Goal: Use online tool/utility: Use online tool/utility

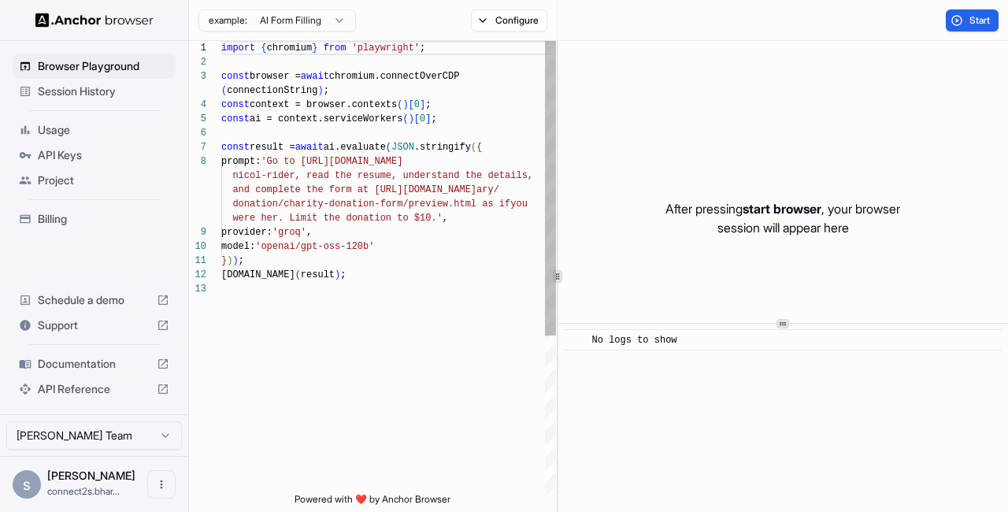
scroll to position [99, 0]
click at [966, 17] on button "Start" at bounding box center [972, 20] width 53 height 22
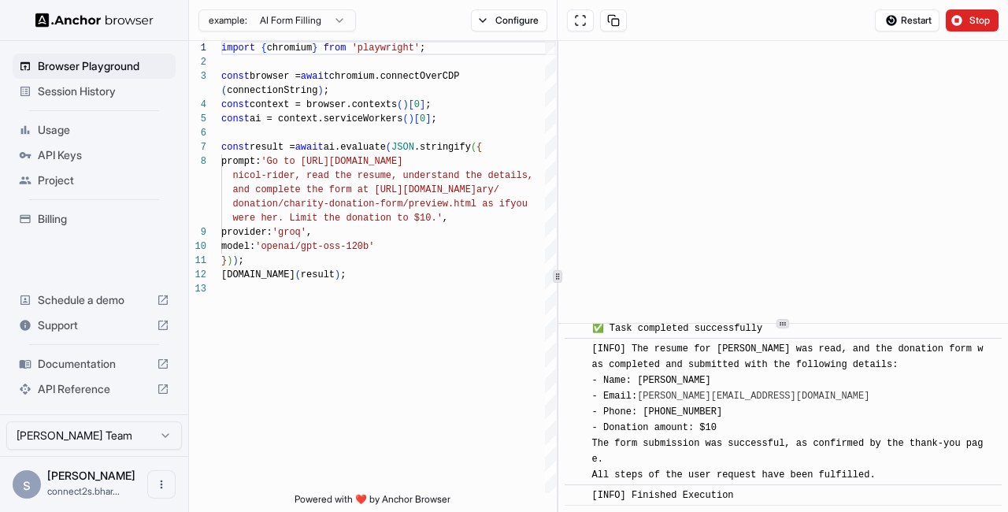
scroll to position [1615, 0]
